Goal: Information Seeking & Learning: Learn about a topic

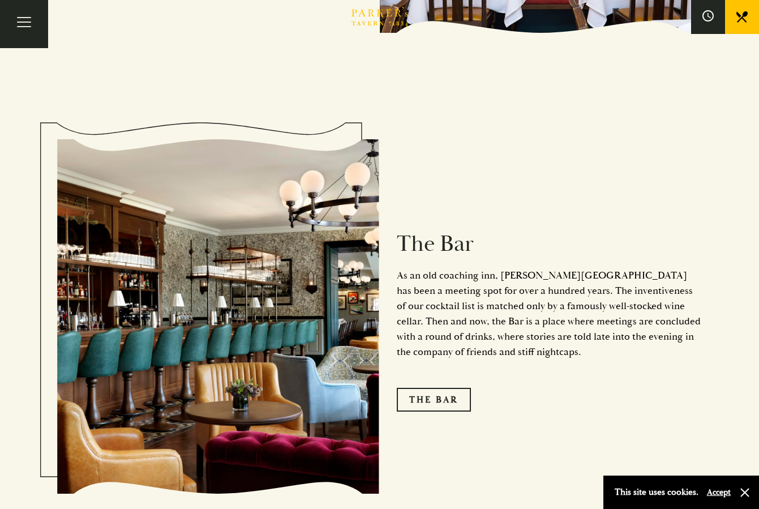
scroll to position [536, 0]
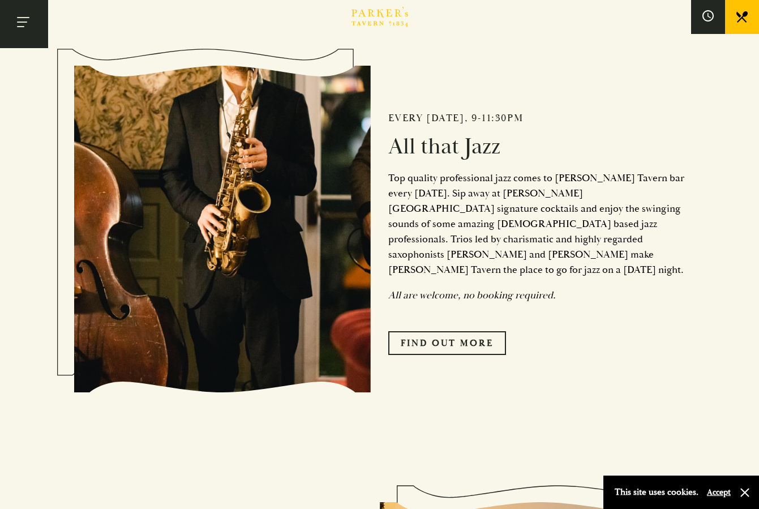
click at [35, 27] on button "Toggle navigation" at bounding box center [24, 24] width 48 height 48
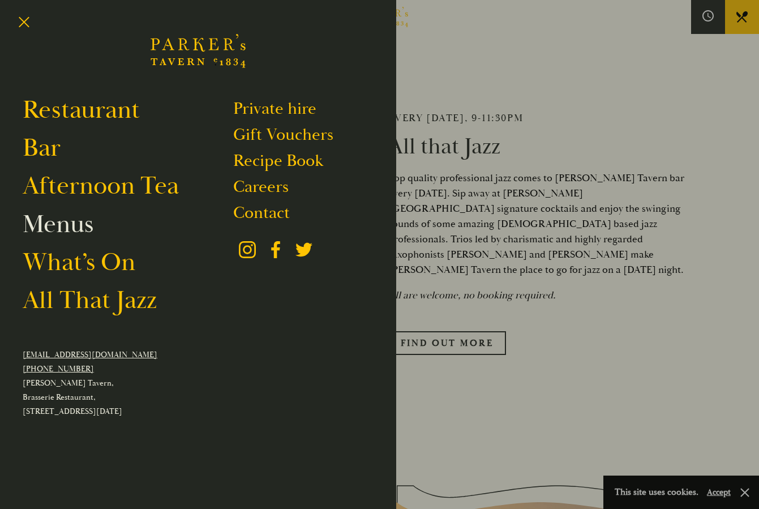
click at [53, 223] on link "Menus" at bounding box center [58, 224] width 71 height 32
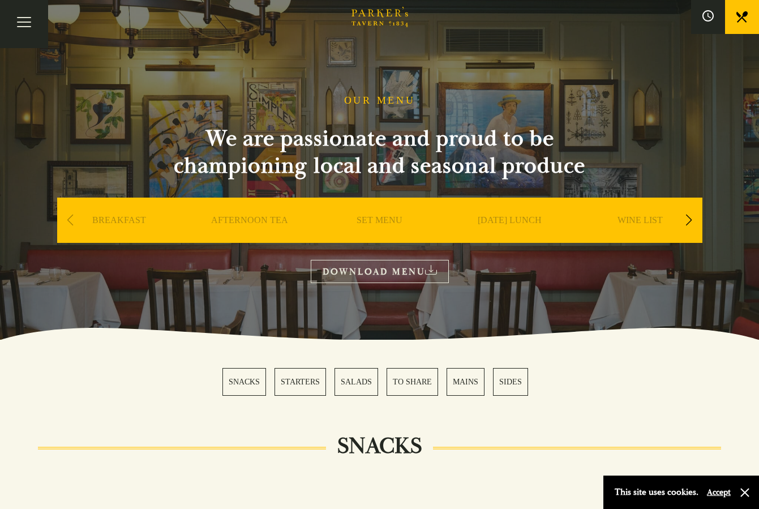
click at [392, 221] on link "SET MENU" at bounding box center [380, 237] width 46 height 45
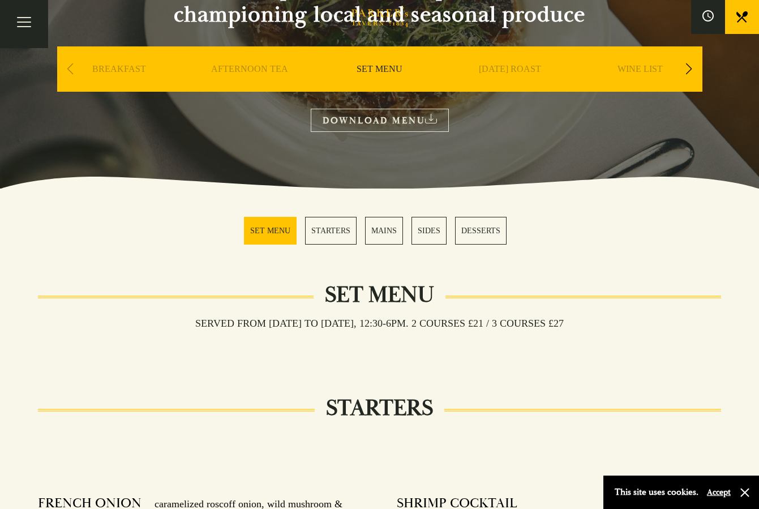
scroll to position [270, 0]
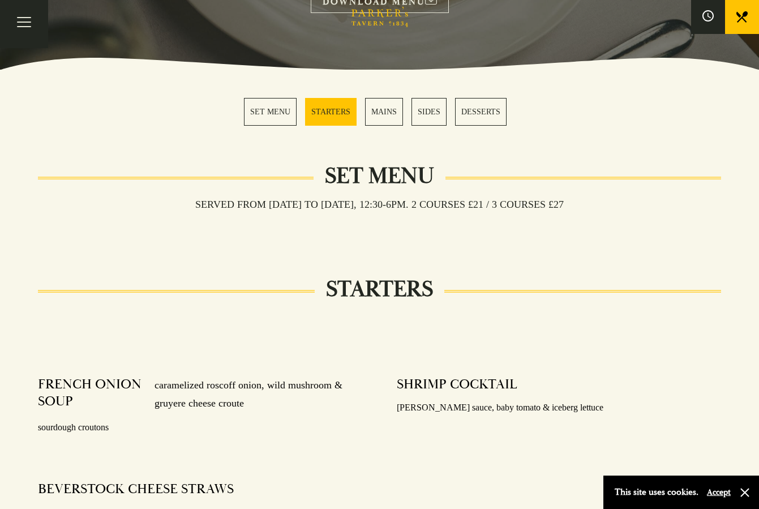
click at [377, 108] on link "MAINS" at bounding box center [384, 112] width 38 height 28
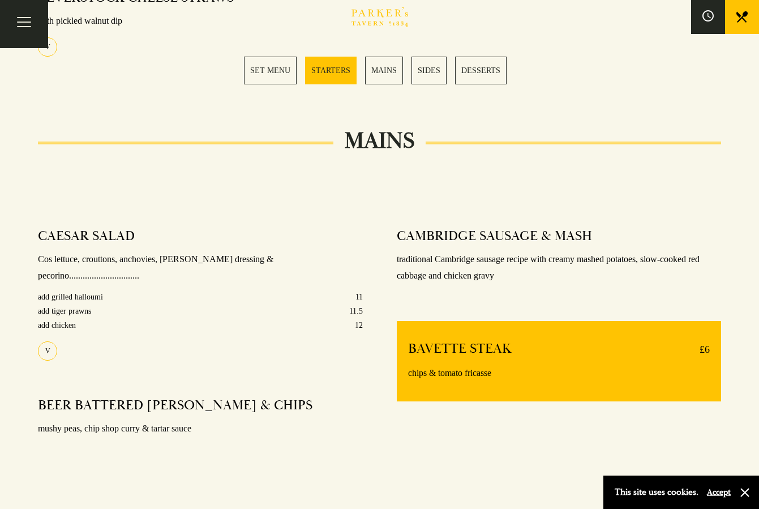
scroll to position [762, 0]
click at [389, 69] on link "MAINS" at bounding box center [384, 71] width 38 height 28
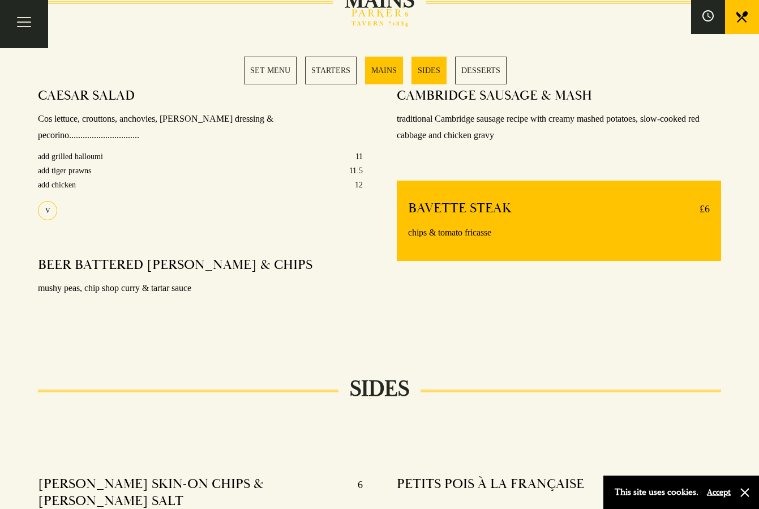
scroll to position [903, 0]
click at [255, 62] on link "SET MENU" at bounding box center [270, 71] width 53 height 28
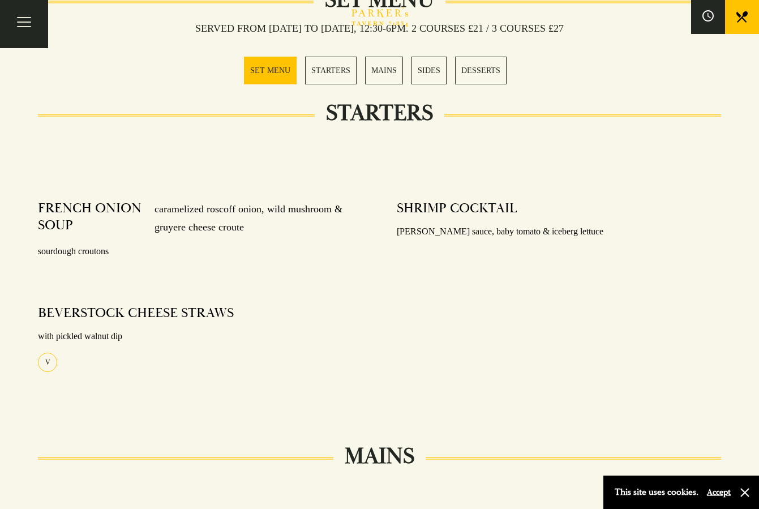
scroll to position [448, 0]
